Goal: Task Accomplishment & Management: Complete application form

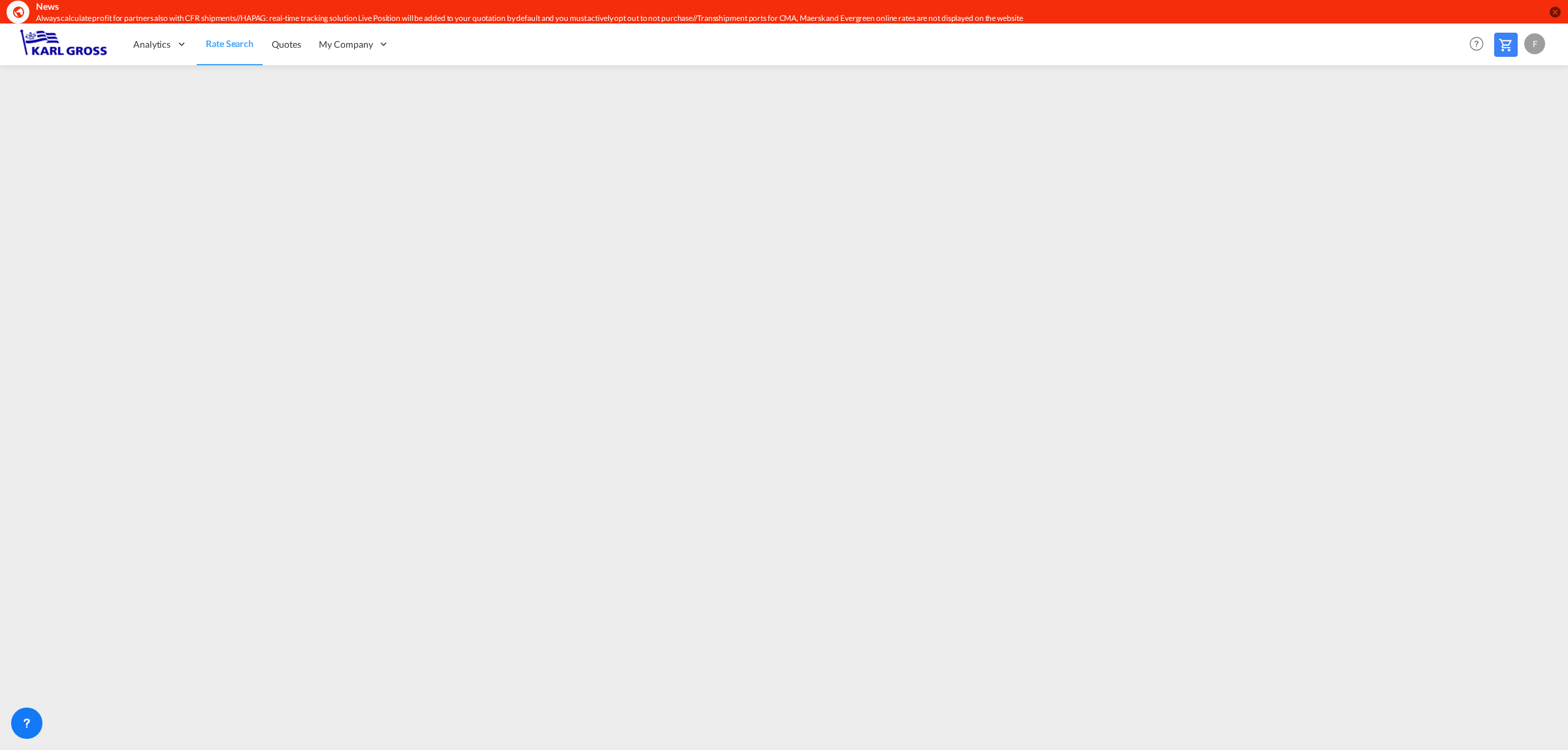
click at [244, 44] on span "Rate Search" at bounding box center [229, 43] width 48 height 11
click at [246, 53] on link "Rate Search" at bounding box center [229, 43] width 66 height 42
click at [1504, 42] on md-icon at bounding box center [1506, 45] width 16 height 16
click at [1506, 43] on md-icon at bounding box center [1506, 45] width 16 height 16
click at [220, 50] on span "Rate Search" at bounding box center [229, 44] width 47 height 13
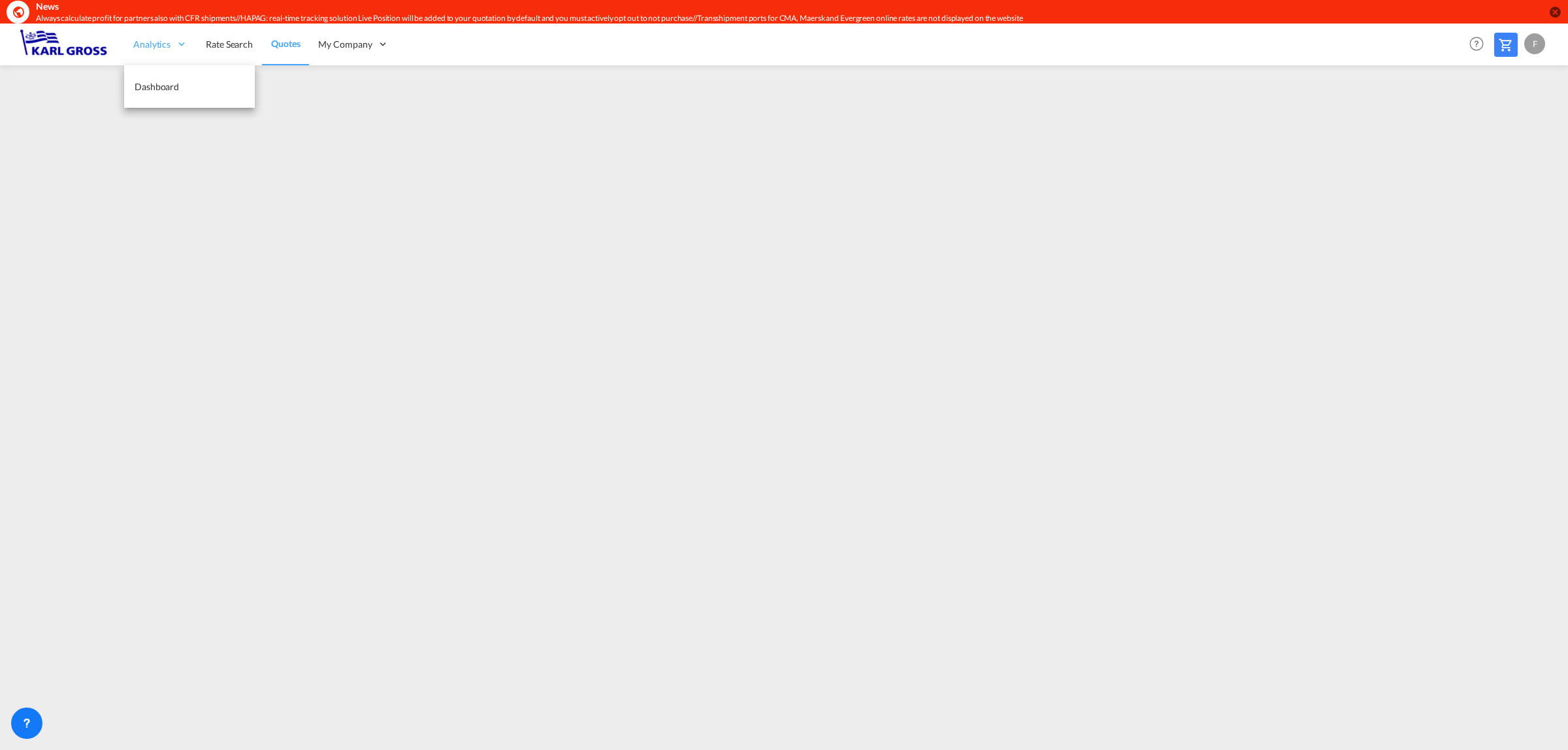
click at [145, 51] on div "Analytics" at bounding box center [160, 43] width 72 height 42
click at [213, 43] on span "Rate Search" at bounding box center [229, 43] width 47 height 11
click at [297, 50] on span "Quotes" at bounding box center [285, 44] width 28 height 13
click at [199, 46] on link "Rate Search" at bounding box center [228, 43] width 65 height 42
click at [227, 42] on span "Rate Search" at bounding box center [229, 43] width 48 height 11
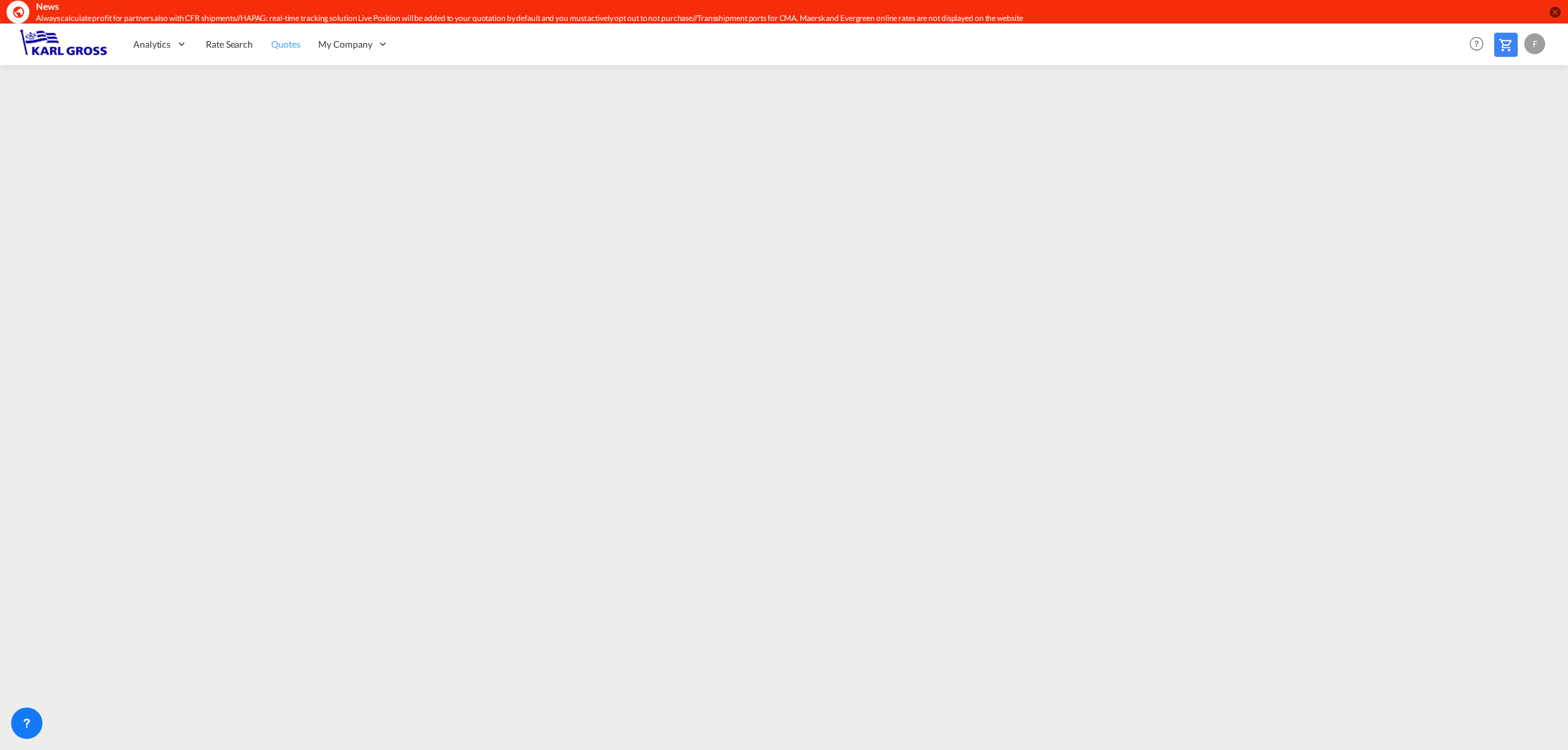
click at [285, 41] on span "Quotes" at bounding box center [285, 43] width 28 height 11
click at [289, 48] on span "Quotes" at bounding box center [285, 43] width 28 height 11
click at [279, 51] on link "Quotes" at bounding box center [285, 43] width 47 height 42
click at [236, 36] on link "Rate Search" at bounding box center [228, 43] width 65 height 42
click at [224, 43] on span "Rate Search" at bounding box center [229, 43] width 47 height 11
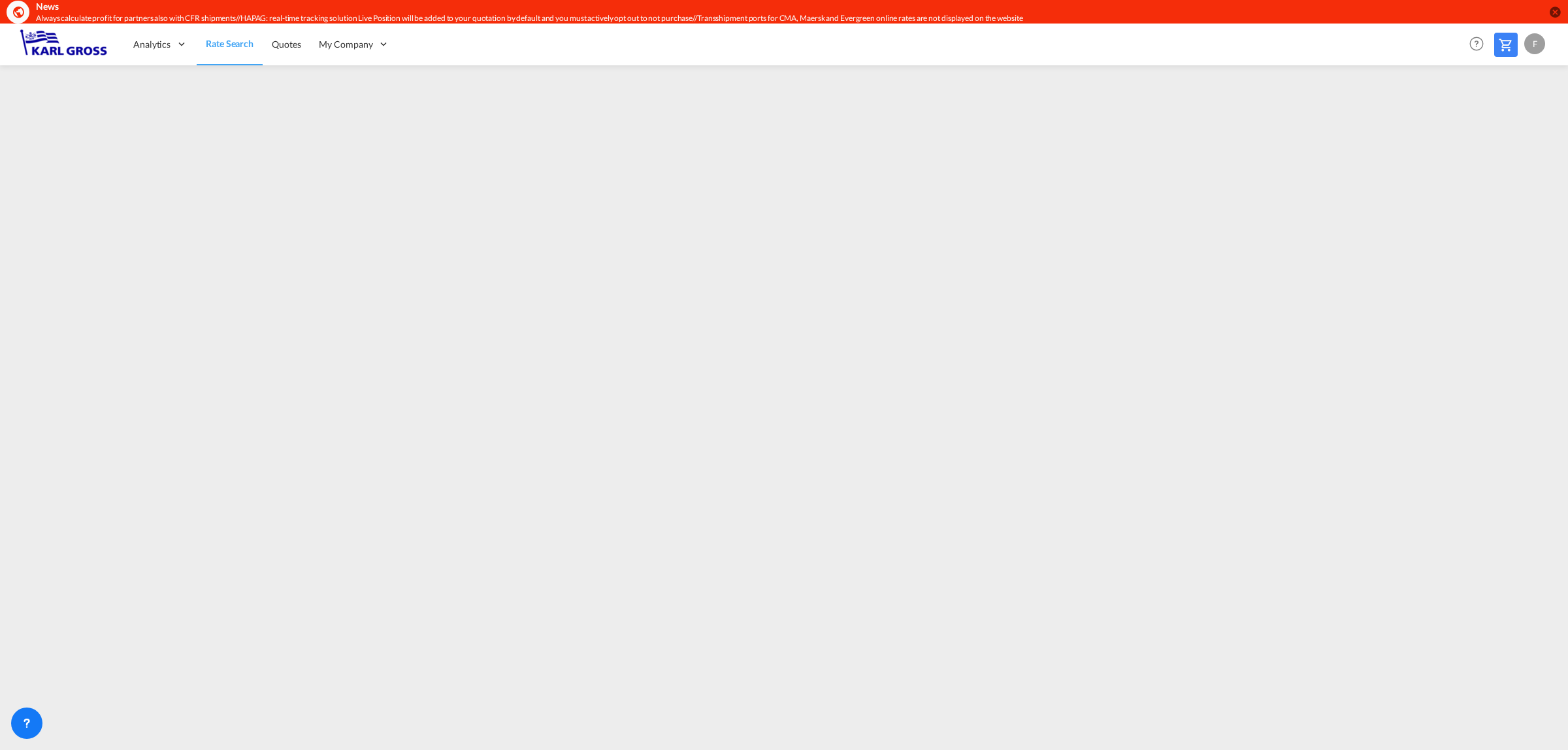
click at [222, 44] on span "Rate Search" at bounding box center [229, 43] width 48 height 11
click at [24, 732] on div at bounding box center [26, 724] width 31 height 31
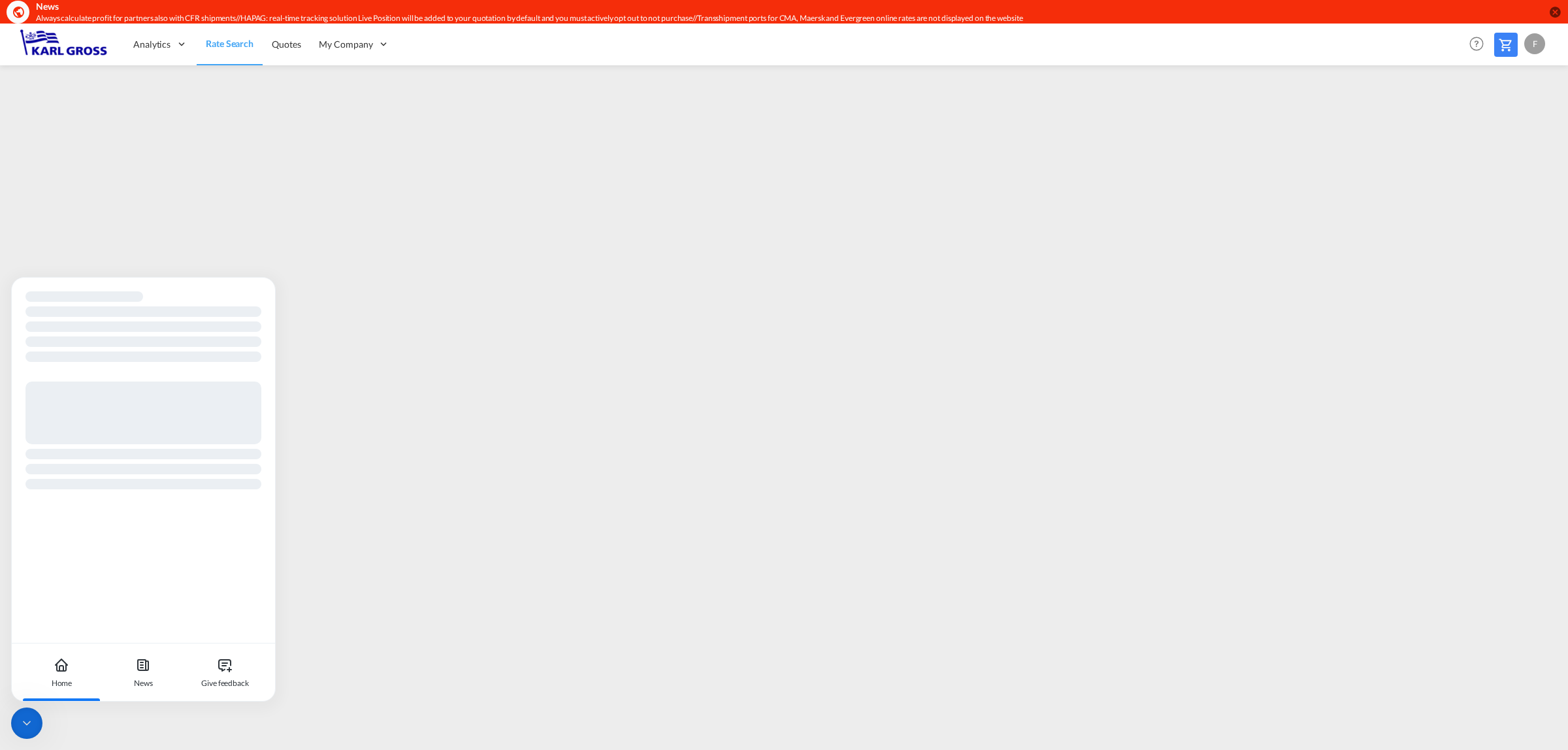
click at [24, 732] on div at bounding box center [26, 724] width 31 height 31
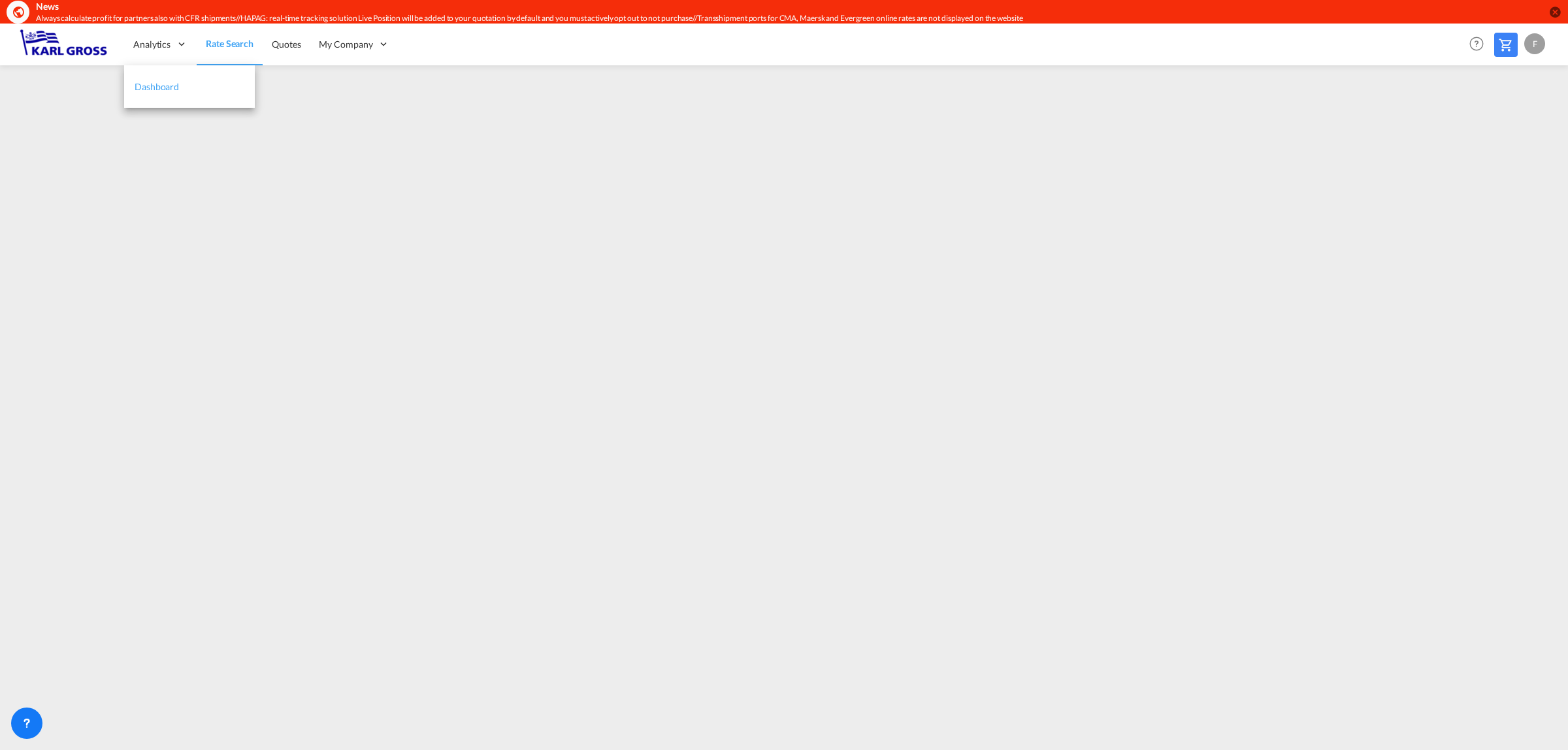
click at [171, 86] on span "Dashboard" at bounding box center [156, 86] width 44 height 11
click at [345, 80] on span "Customers" at bounding box center [341, 86] width 44 height 13
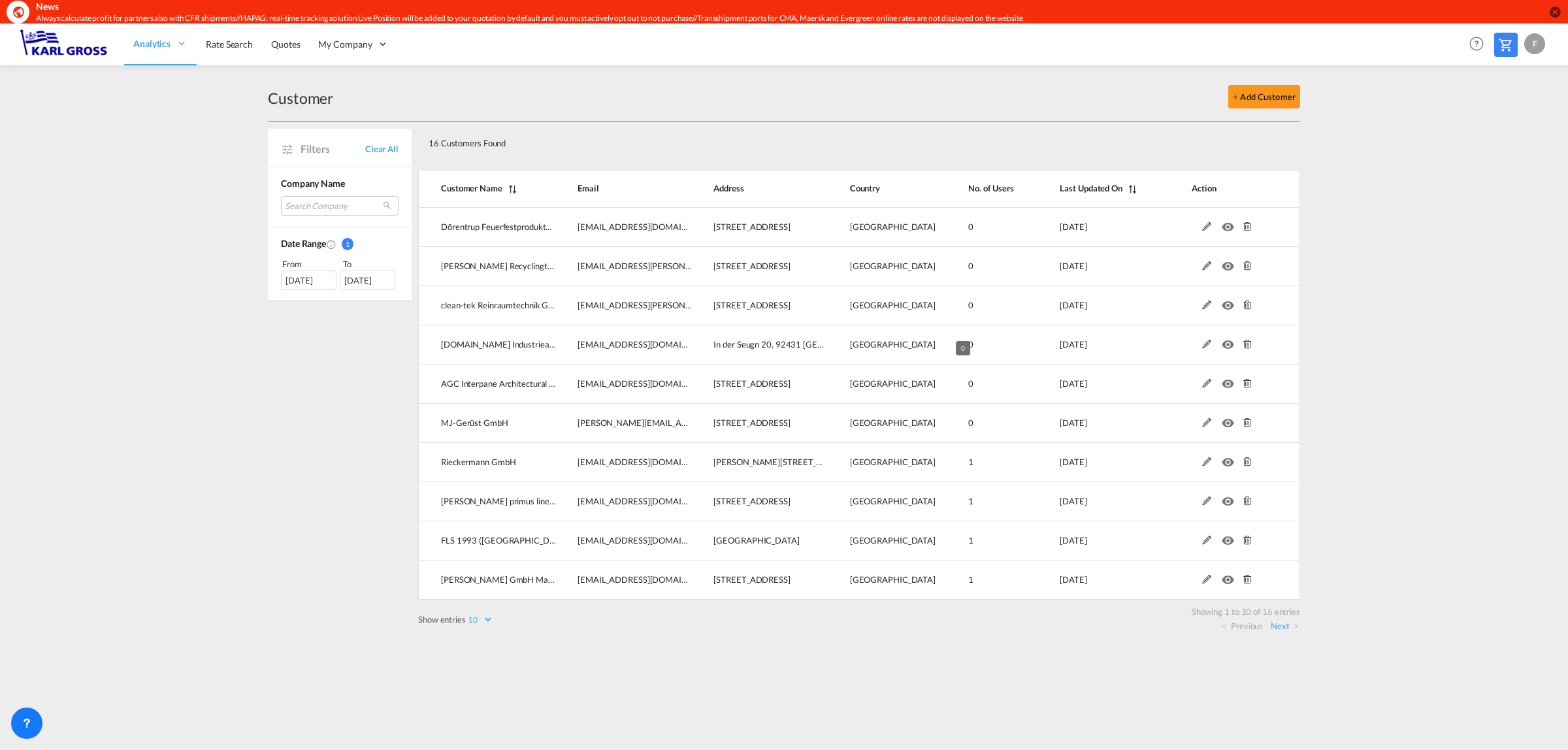
click at [997, 386] on td "0" at bounding box center [981, 384] width 92 height 39
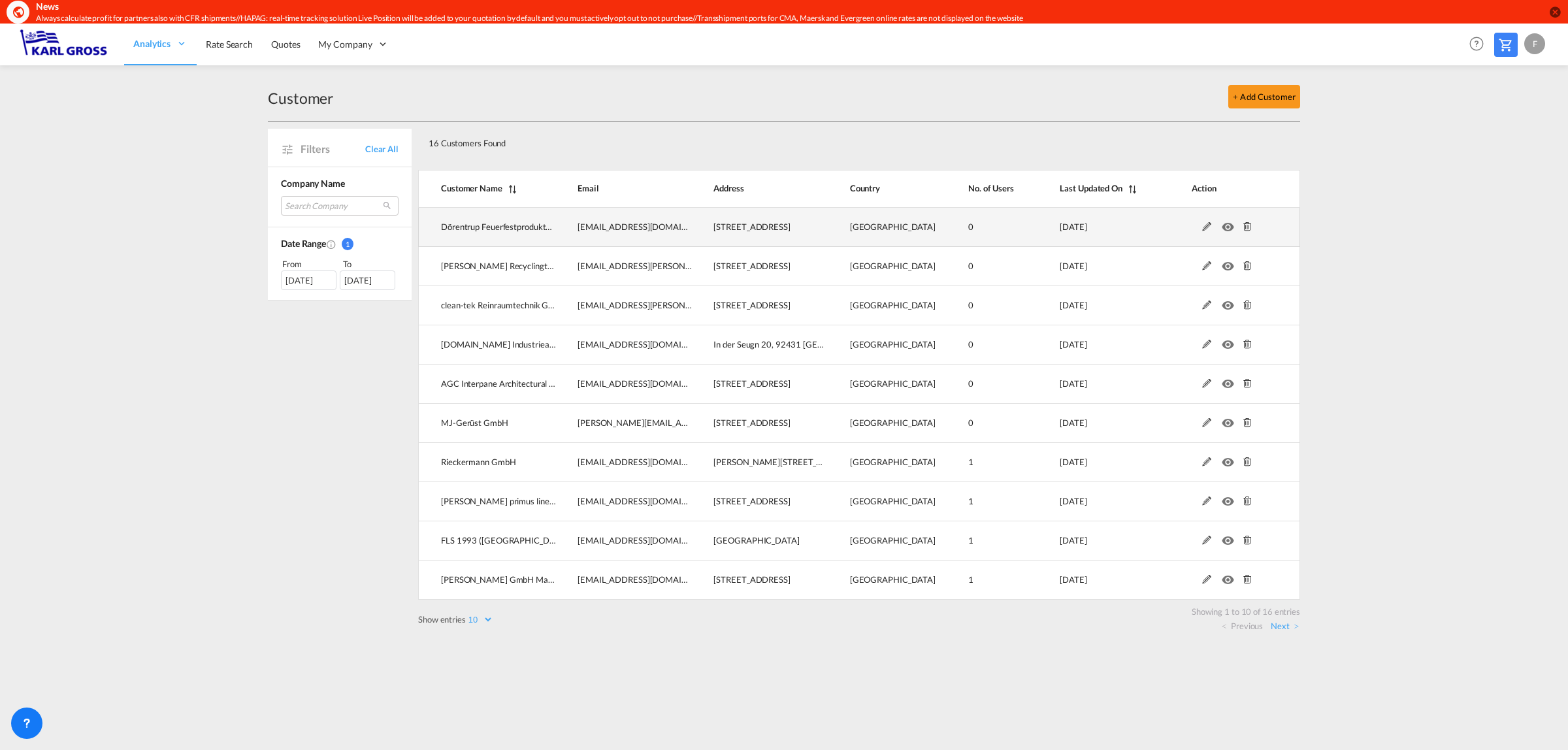
click at [1229, 228] on md-icon "icon-eye" at bounding box center [1229, 223] width 17 height 9
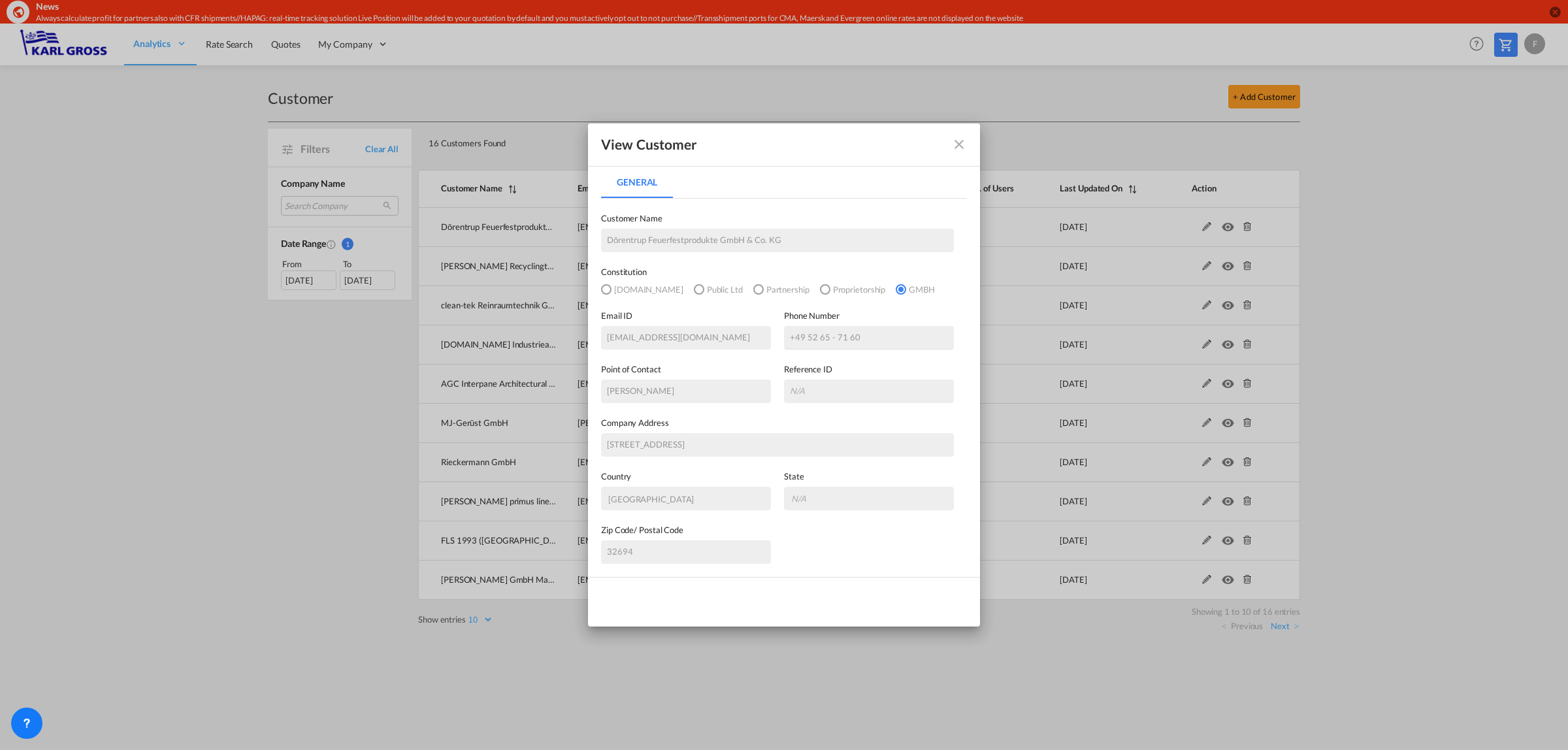
click at [959, 151] on md-icon "icon-close fg-AAA8AD" at bounding box center [959, 145] width 16 height 16
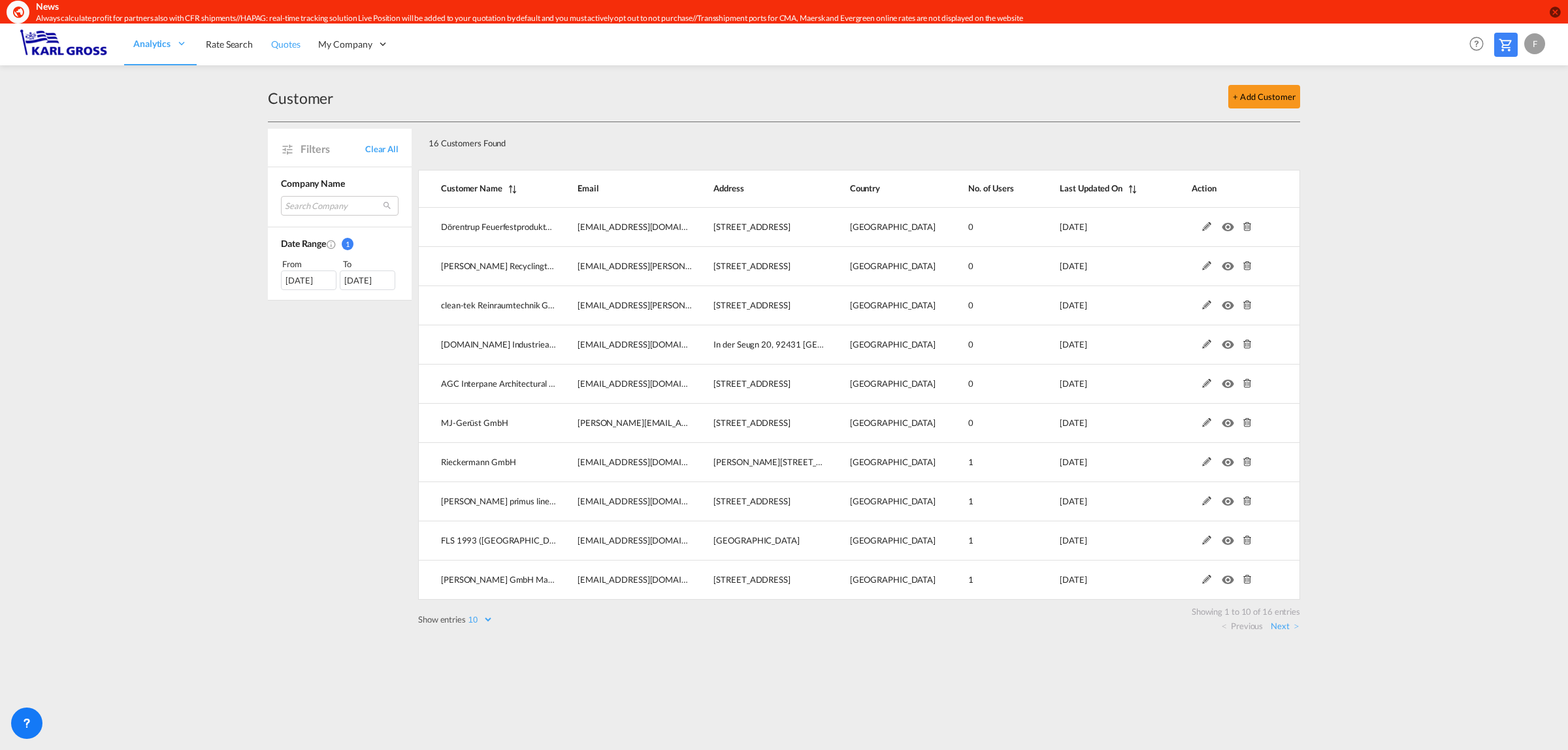
click at [299, 44] on span "Quotes" at bounding box center [285, 43] width 28 height 11
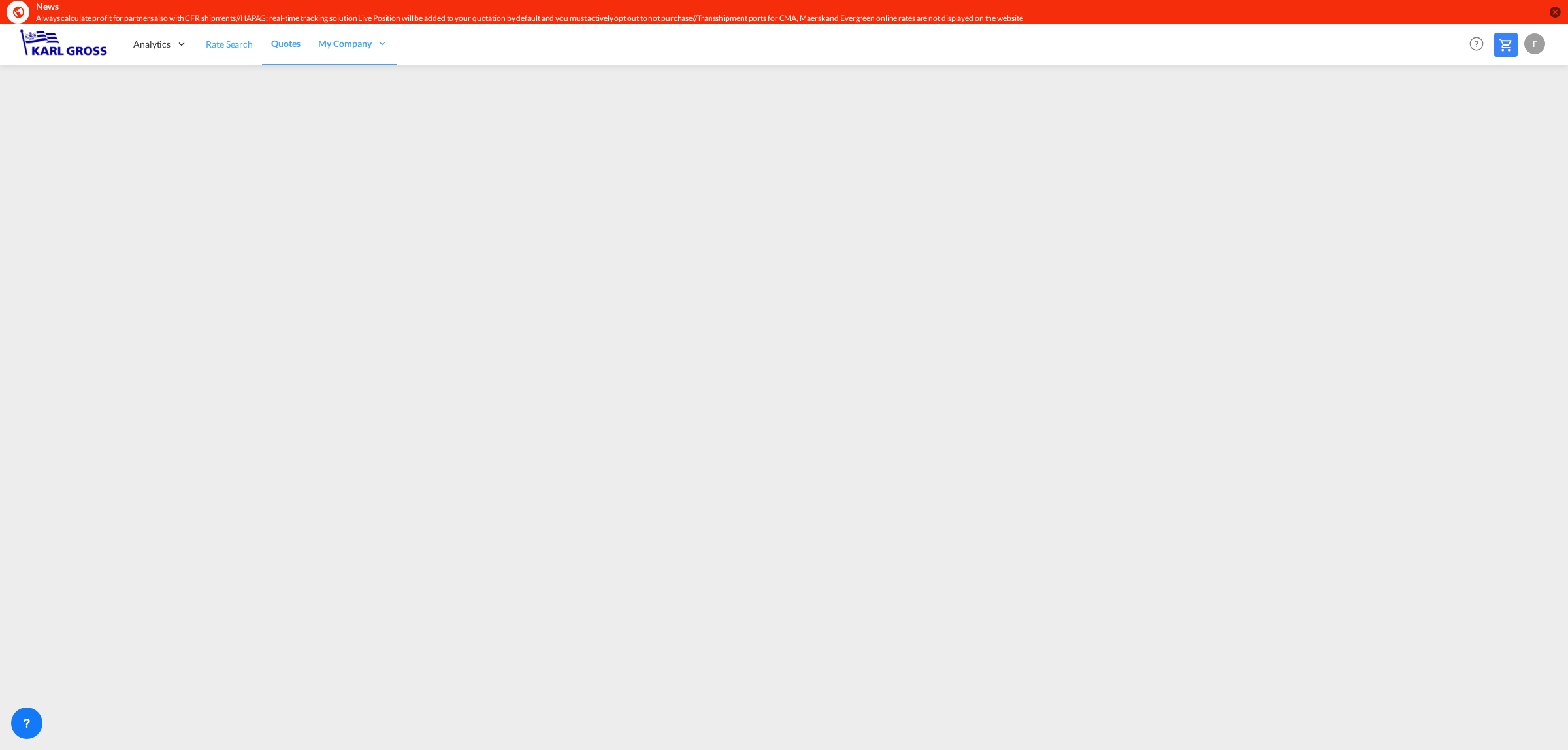
click at [219, 39] on span "Rate Search" at bounding box center [229, 43] width 47 height 11
click at [272, 44] on span "Quotes" at bounding box center [285, 43] width 28 height 11
click at [242, 46] on span "Rate Search" at bounding box center [229, 43] width 47 height 11
click at [275, 44] on span "Quotes" at bounding box center [285, 43] width 28 height 11
click at [223, 46] on span "Rate Search" at bounding box center [229, 43] width 47 height 11
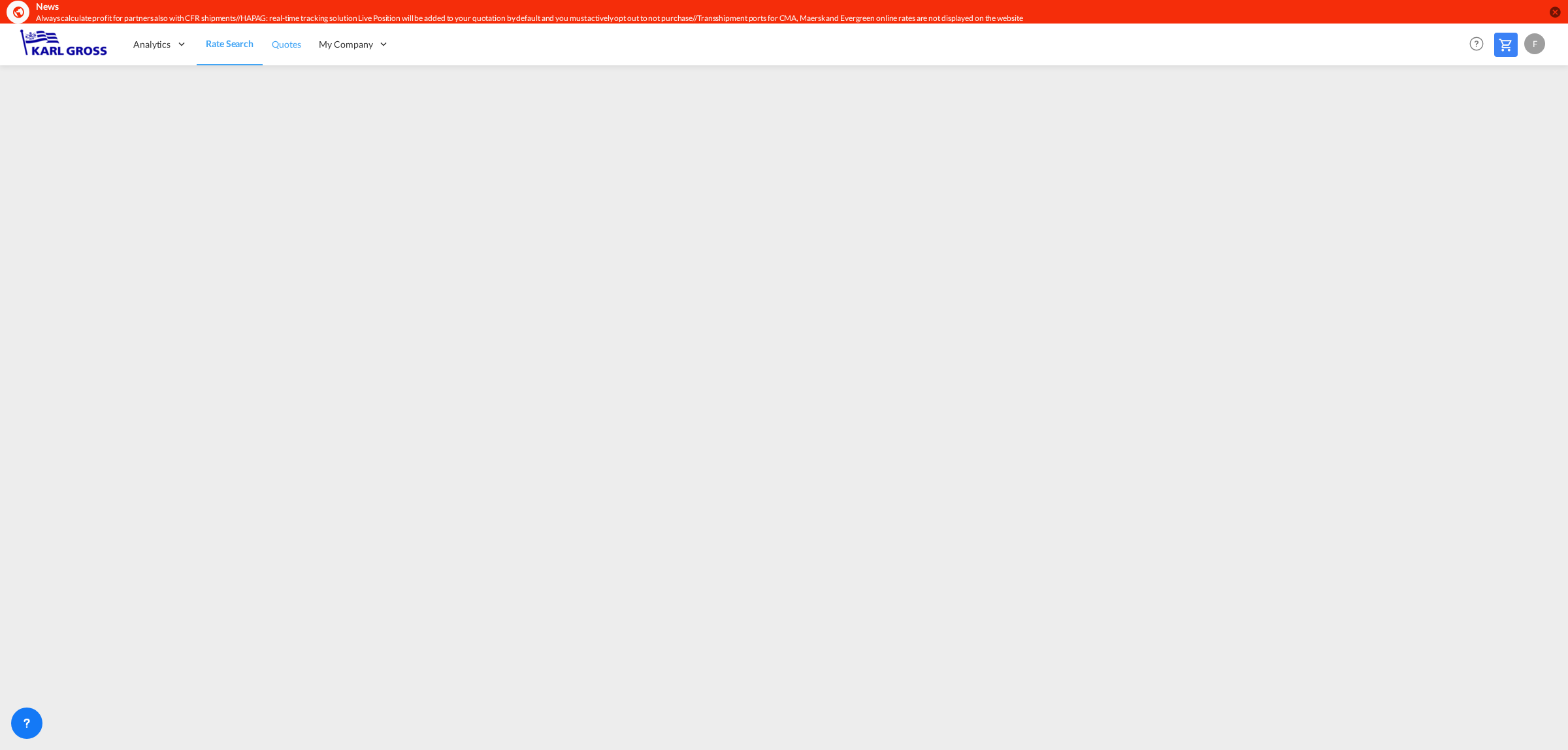
click at [282, 46] on span "Quotes" at bounding box center [285, 43] width 28 height 11
click at [364, 47] on span "My Company" at bounding box center [345, 44] width 54 height 13
click at [224, 48] on span "Rate Search" at bounding box center [229, 43] width 47 height 11
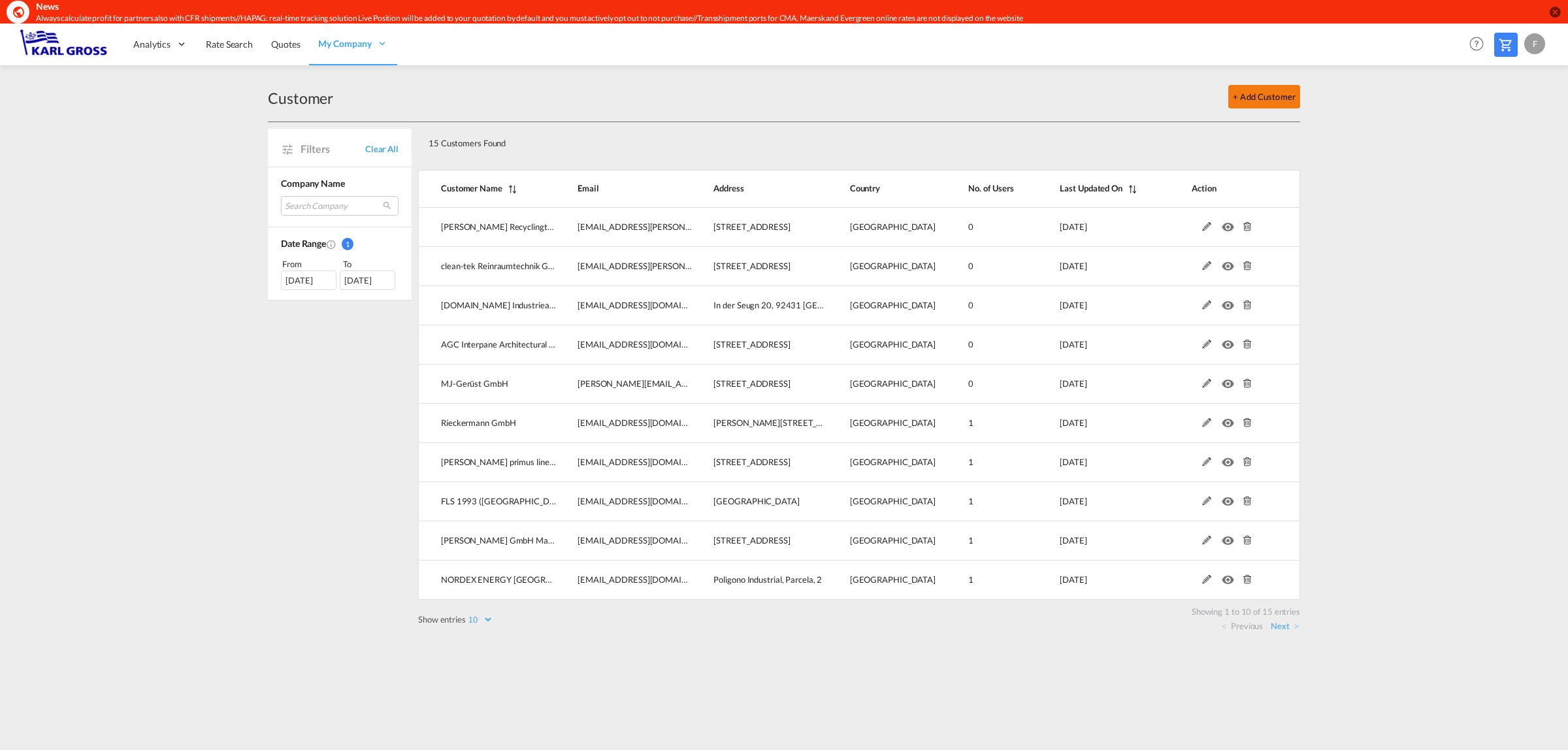
click at [1260, 97] on button "+ Add Customer" at bounding box center [1264, 97] width 72 height 23
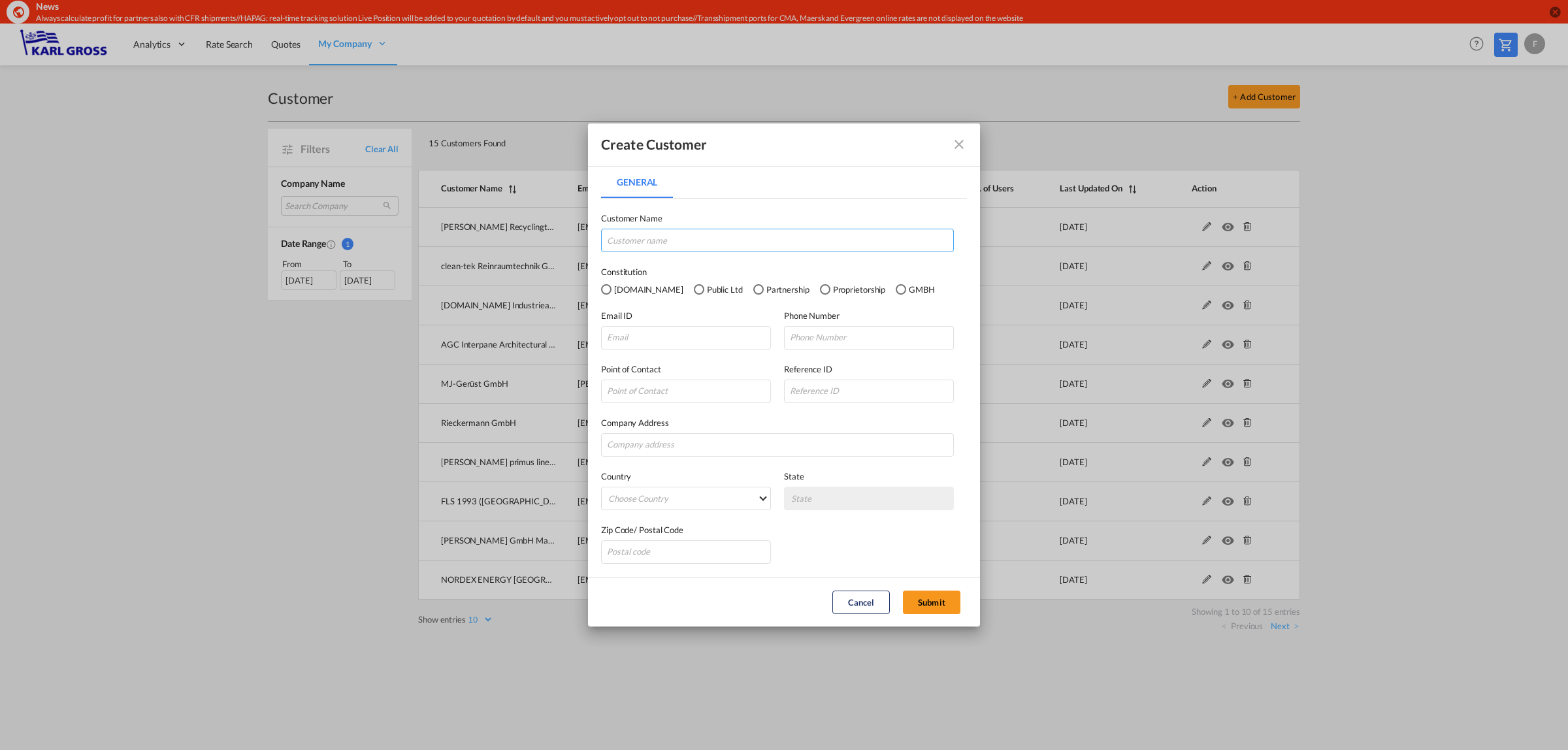
click at [656, 231] on input "General General ..." at bounding box center [776, 240] width 352 height 23
type input "Dörentrup Feuerfestprodukte GmbH & Co. KG"
click at [895, 282] on md-radio-button "GMBH" at bounding box center [915, 289] width 39 height 15
click at [704, 344] on input "General General ..." at bounding box center [685, 338] width 170 height 23
paste input "[EMAIL_ADDRESS][DOMAIN_NAME]"
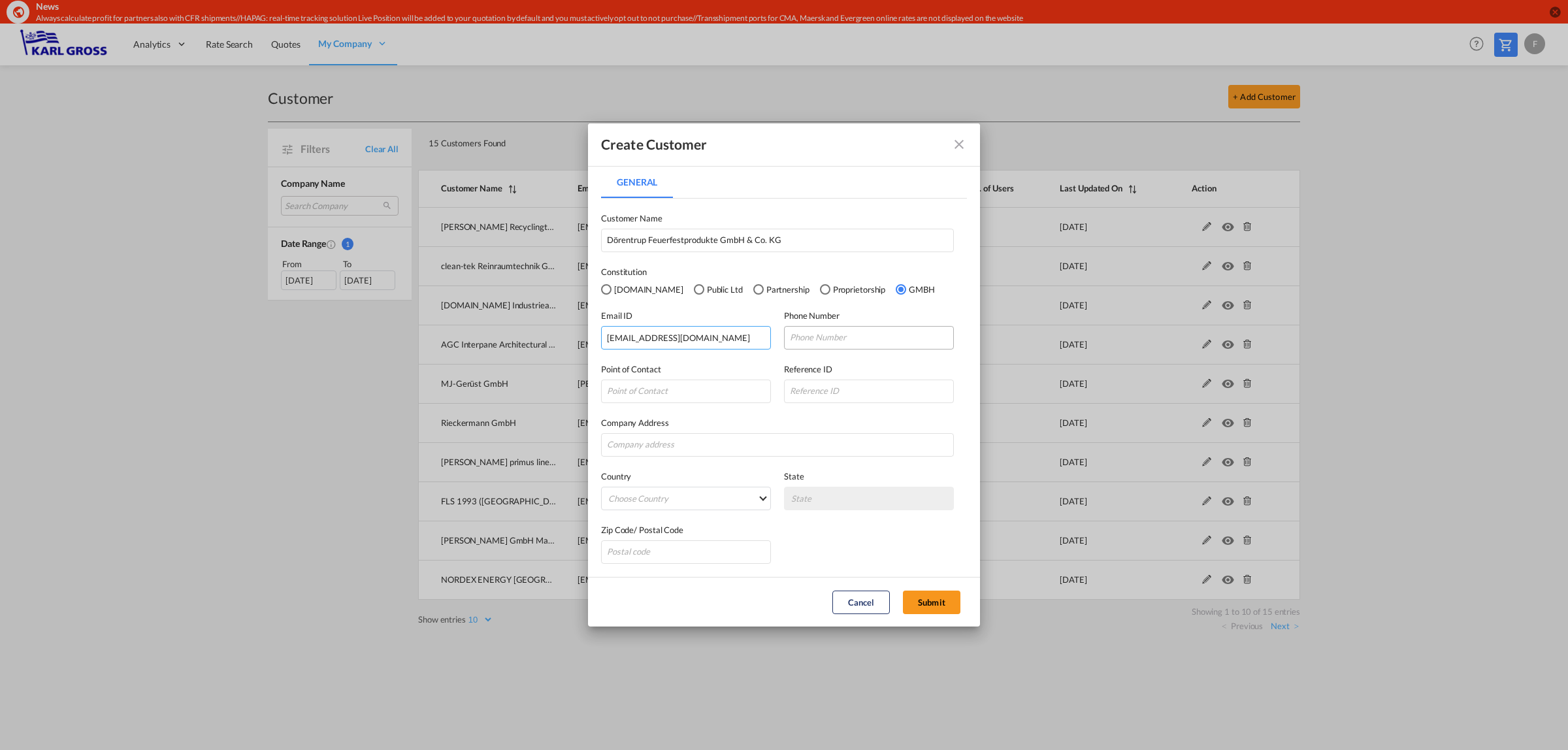
type input "[EMAIL_ADDRESS][DOMAIN_NAME]"
click at [821, 340] on input "General General ..." at bounding box center [869, 338] width 170 height 23
paste input "+49 52 65 - 71 60"
type input "+49 52 65 - 71 60"
click at [653, 390] on input "General General ..." at bounding box center [685, 392] width 170 height 23
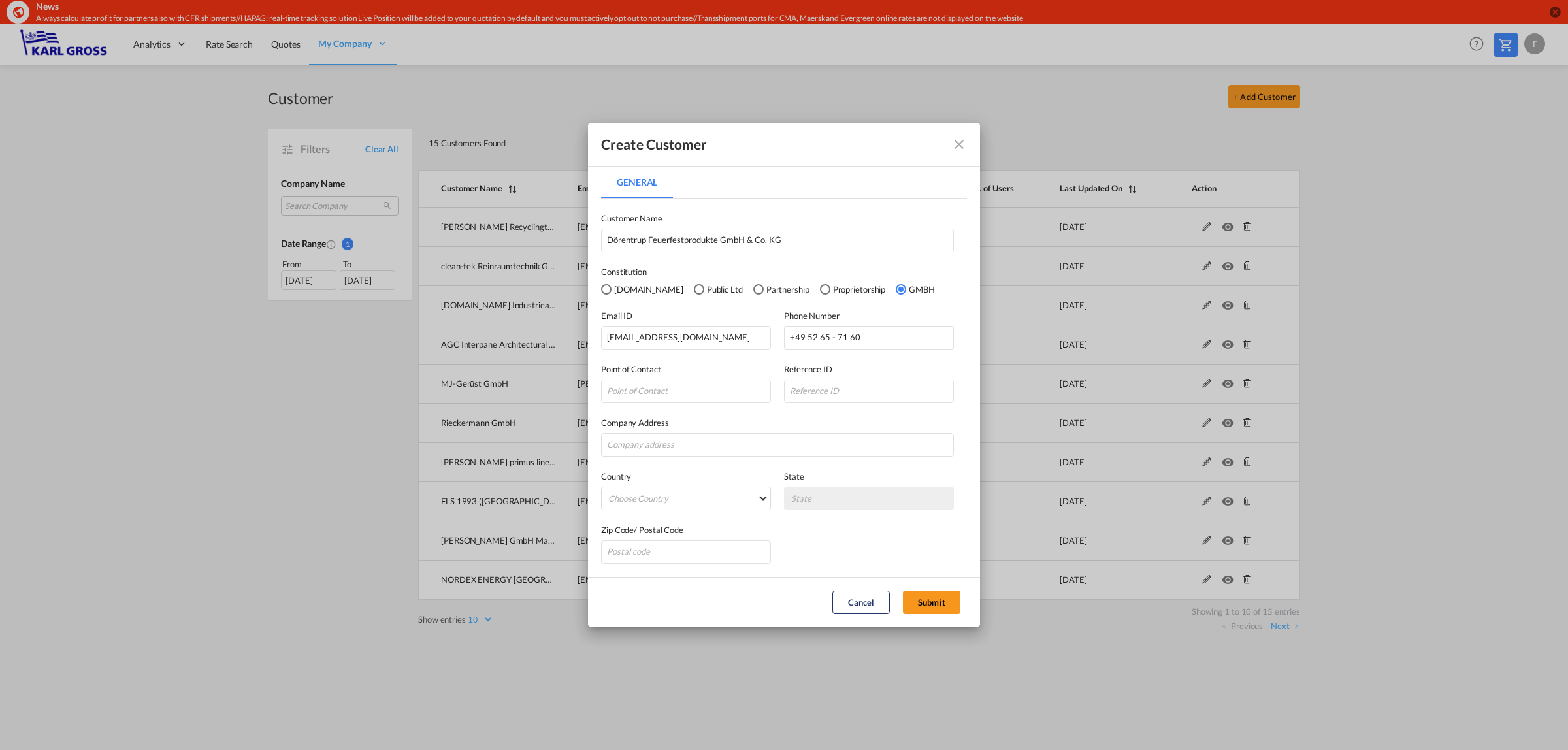
click at [735, 461] on div "Country Choose Country [GEOGRAPHIC_DATA] [GEOGRAPHIC_DATA] [GEOGRAPHIC_DATA] [U…" at bounding box center [783, 483] width 366 height 54
click at [733, 434] on input "General General ..." at bounding box center [776, 445] width 352 height 23
drag, startPoint x: 646, startPoint y: 372, endPoint x: 648, endPoint y: 382, distance: 10.2
click at [646, 372] on label "Point of Contact" at bounding box center [685, 368] width 170 height 13
click at [656, 400] on input "General General ..." at bounding box center [685, 392] width 170 height 23
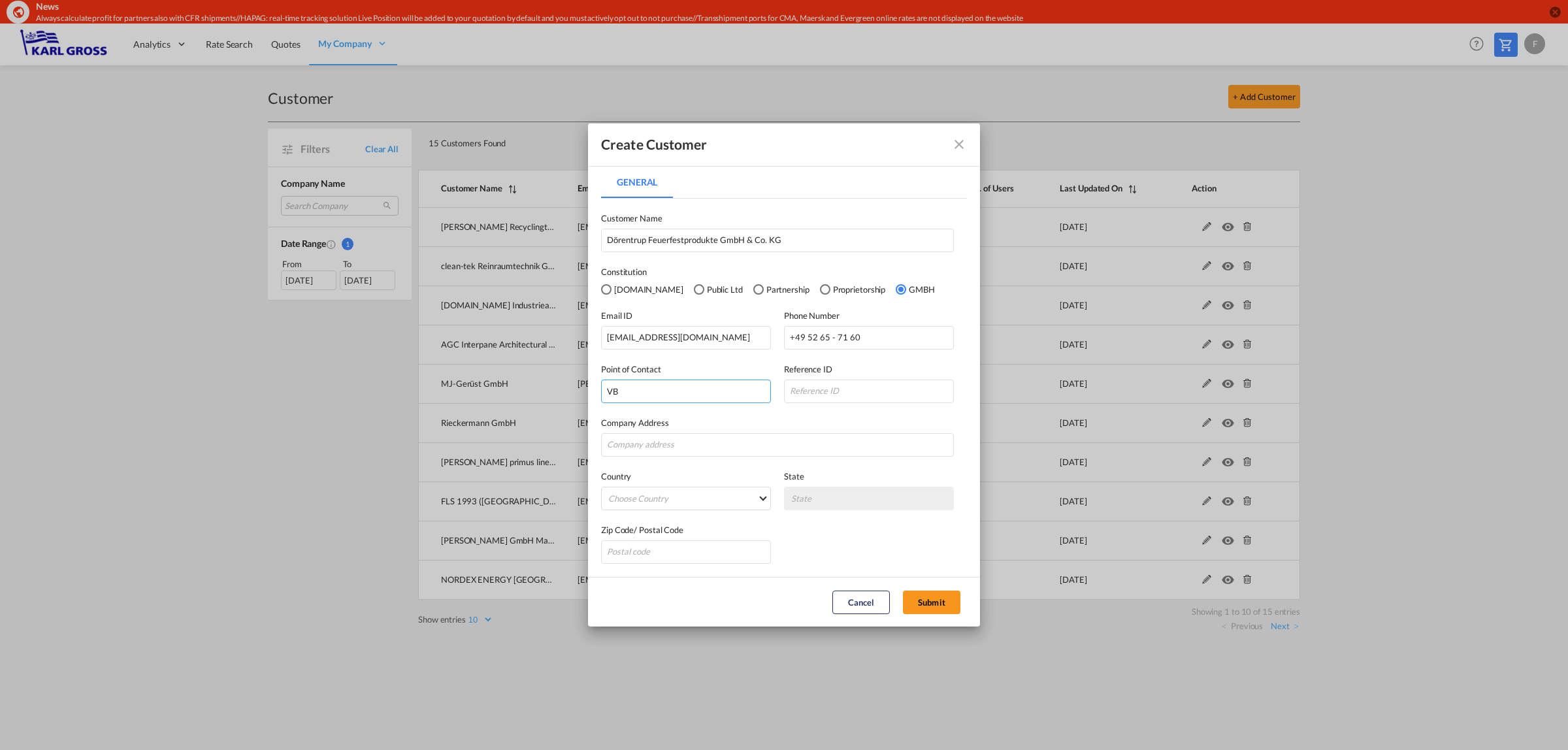
type input "V"
type input "[PERSON_NAME]"
click at [654, 454] on input "General General ..." at bounding box center [776, 445] width 352 height 23
type input "[STREET_ADDRESS],"
click at [903, 591] on button "Submit" at bounding box center [931, 603] width 58 height 23
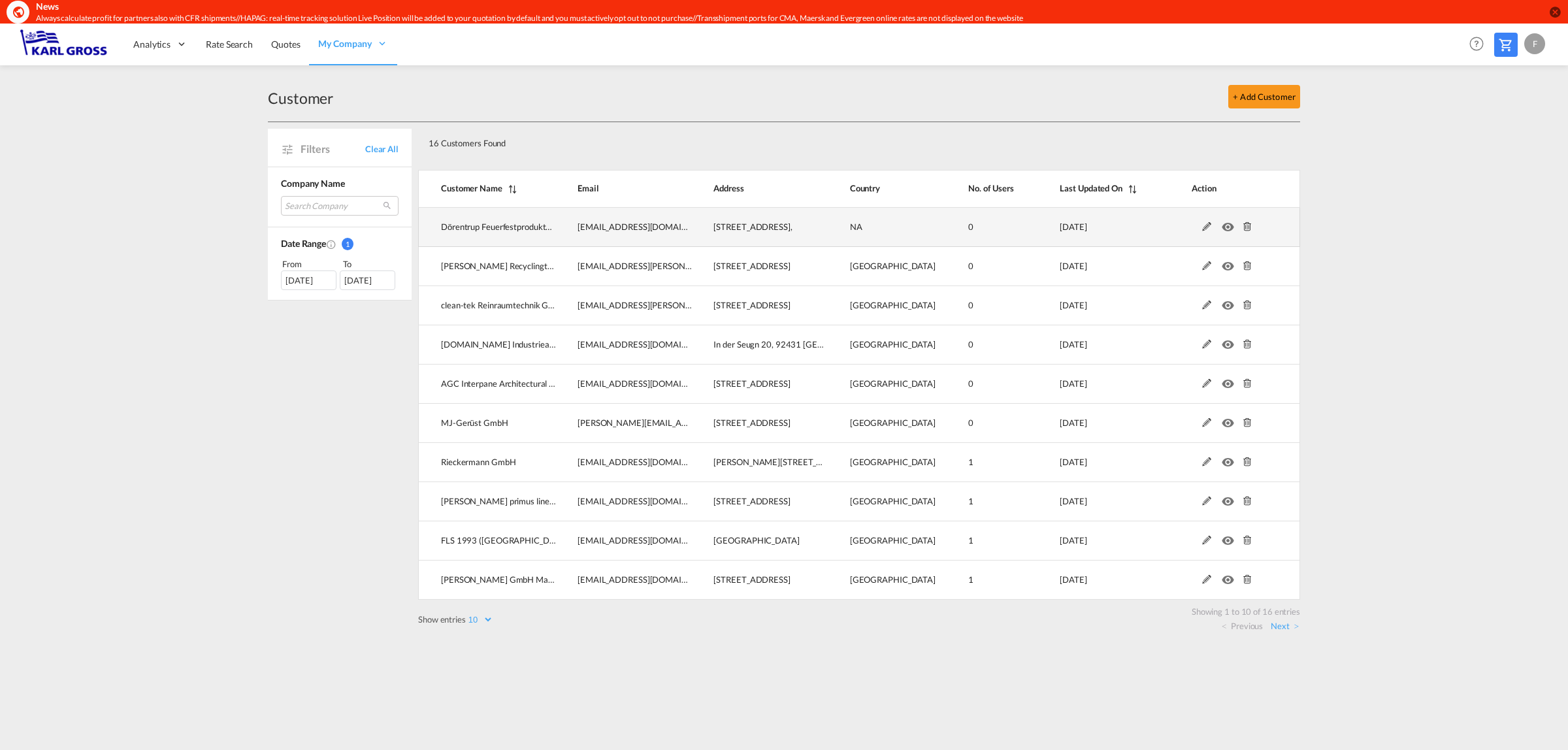
click at [1209, 230] on md-icon at bounding box center [1206, 226] width 17 height 9
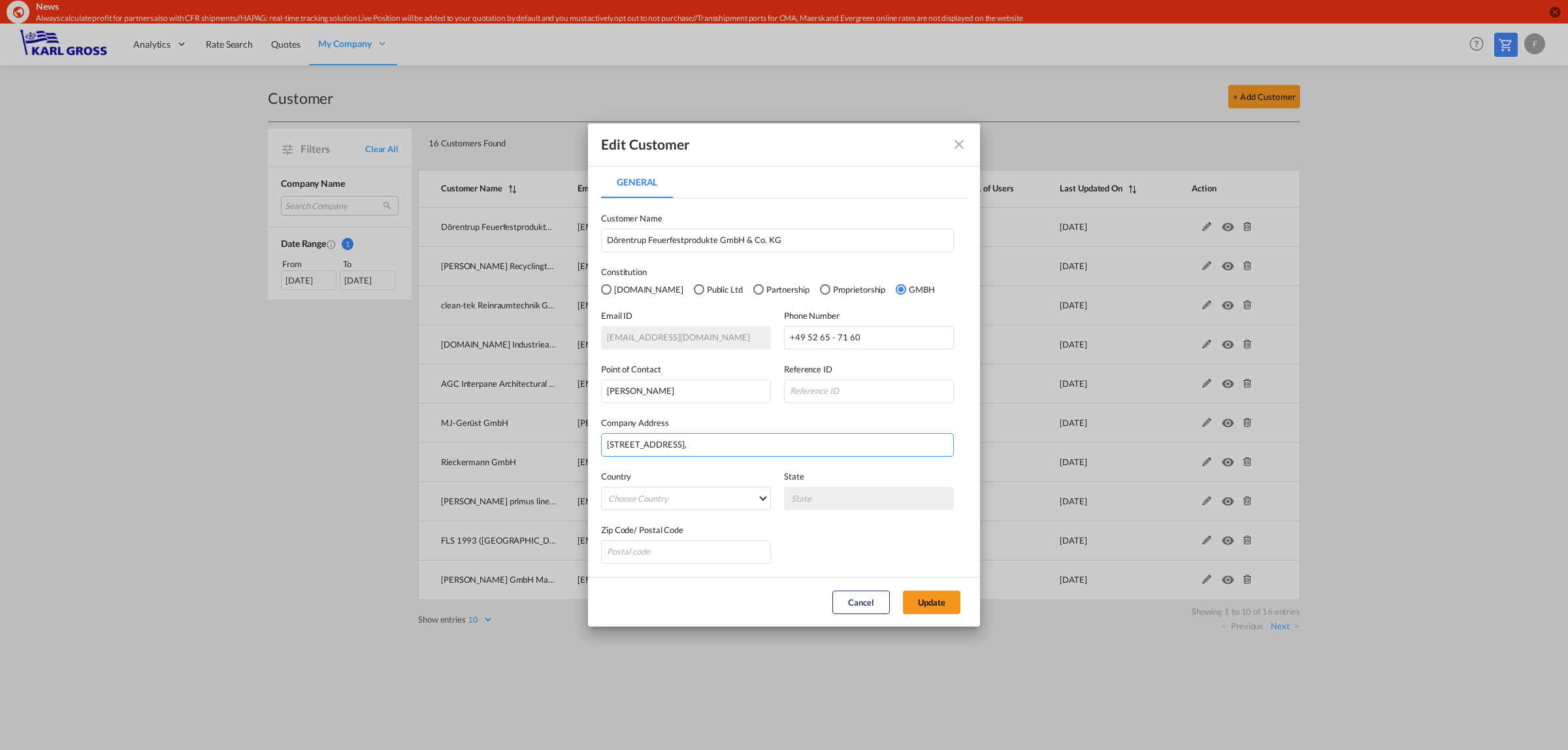
click at [702, 452] on input "[STREET_ADDRESS]," at bounding box center [776, 445] width 352 height 23
type input "[STREET_ADDRESS]"
click at [683, 557] on input "General General ..." at bounding box center [685, 552] width 170 height 23
type input "32694"
click at [672, 504] on md-select "Choose Country [GEOGRAPHIC_DATA] [GEOGRAPHIC_DATA] [GEOGRAPHIC_DATA] [US_STATE]…" at bounding box center [685, 498] width 170 height 23
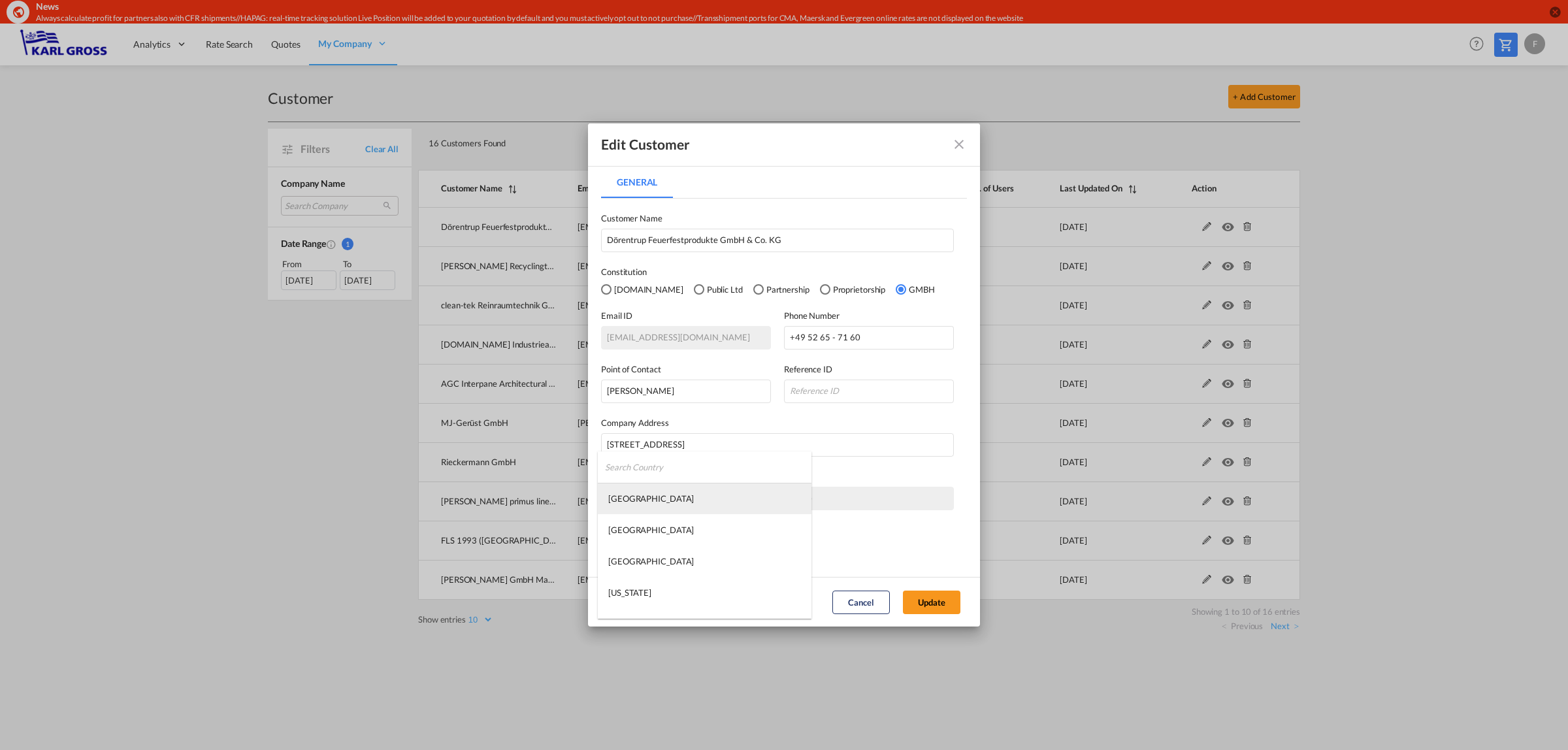
type md-option "[GEOGRAPHIC_DATA]"
type md-option "[US_STATE]"
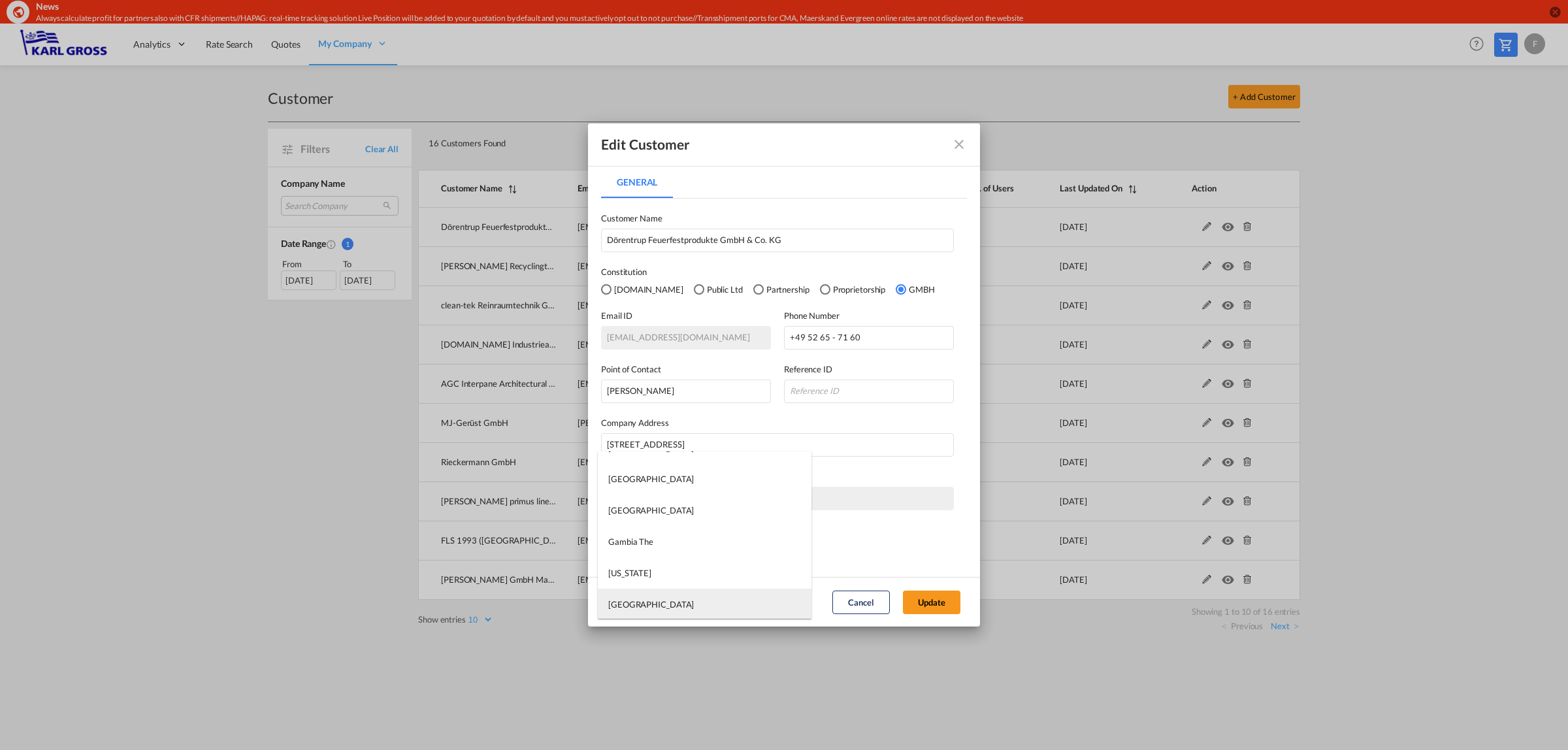
type md-option "[GEOGRAPHIC_DATA]"
type md-option "Macau S.A.R."
type md-option "Man ([GEOGRAPHIC_DATA])"
type md-option "[PERSON_NAME][US_STATE]"
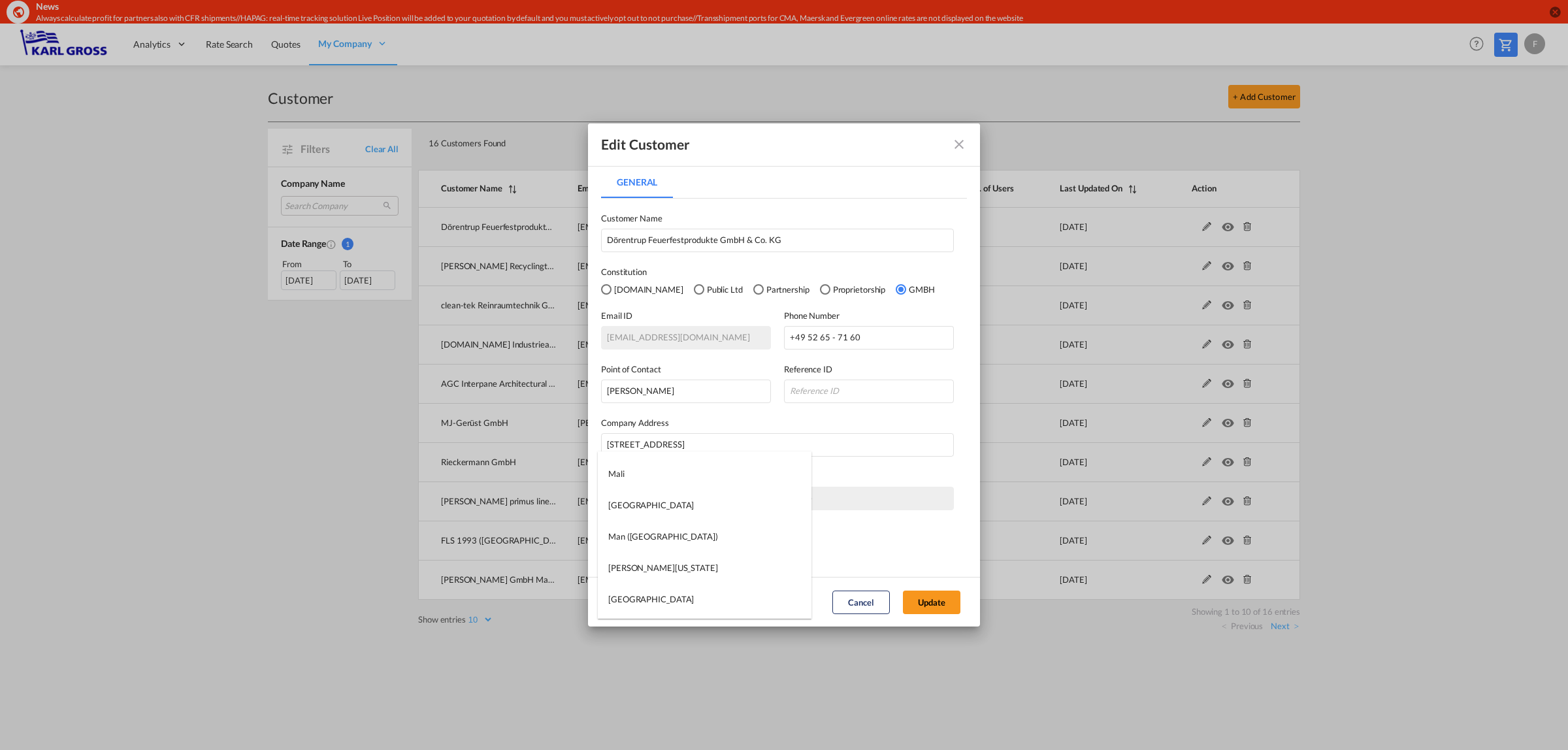
type md-option "[GEOGRAPHIC_DATA]"
click at [919, 593] on button "Update" at bounding box center [931, 603] width 58 height 23
